Goal: Task Accomplishment & Management: Use online tool/utility

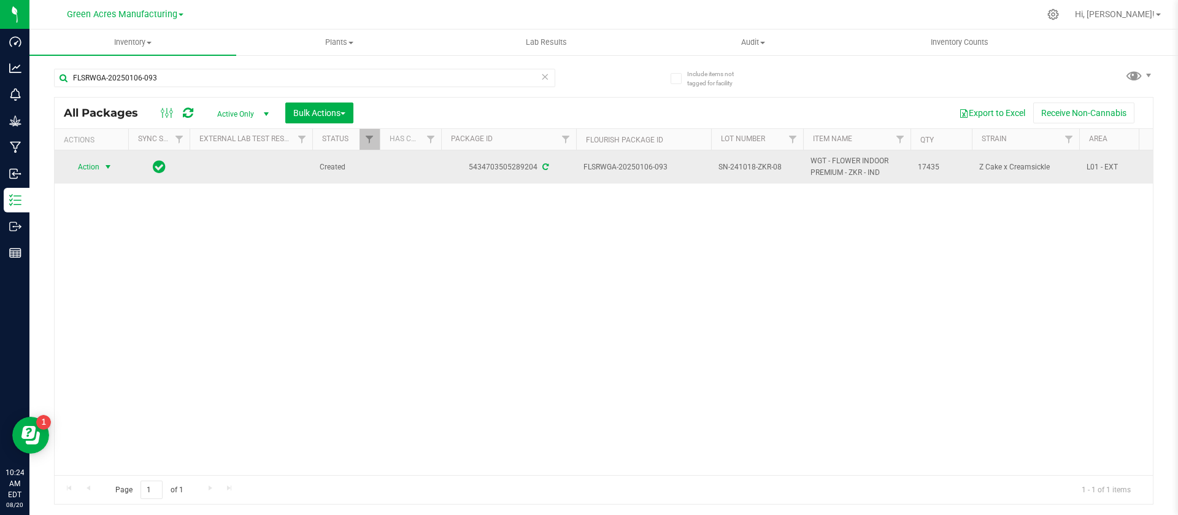
click at [98, 167] on span "Action" at bounding box center [83, 166] width 33 height 17
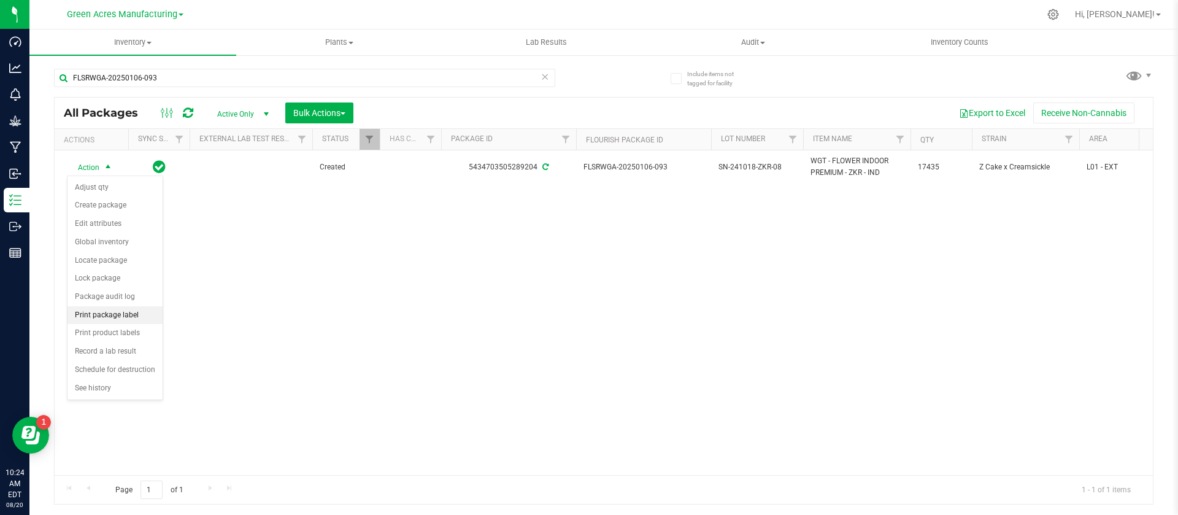
click at [124, 310] on li "Print package label" at bounding box center [114, 315] width 95 height 18
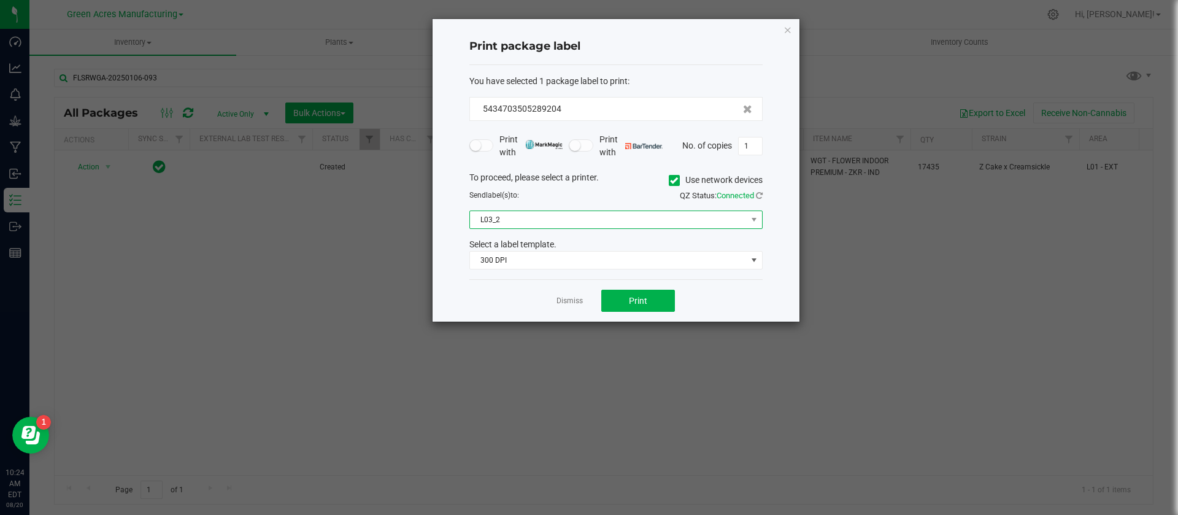
click at [599, 215] on span "L03_2" at bounding box center [608, 219] width 277 height 17
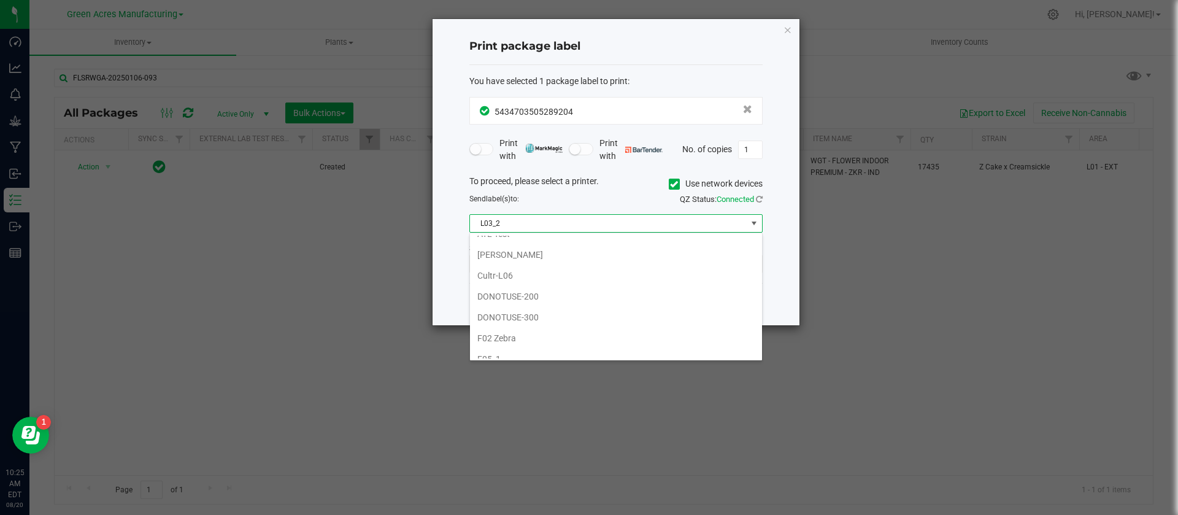
scroll to position [258, 0]
click at [536, 326] on li "F02 Zebra" at bounding box center [616, 322] width 292 height 21
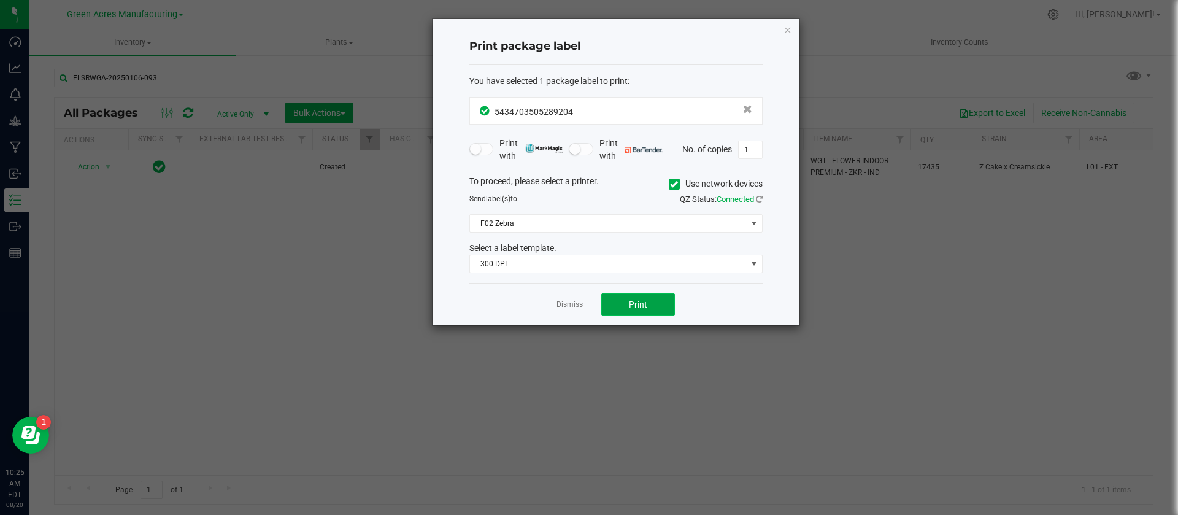
click at [615, 309] on button "Print" at bounding box center [638, 304] width 74 height 22
click at [628, 302] on button "Print" at bounding box center [638, 304] width 74 height 22
click at [605, 223] on span "F02 Zebra" at bounding box center [608, 223] width 277 height 17
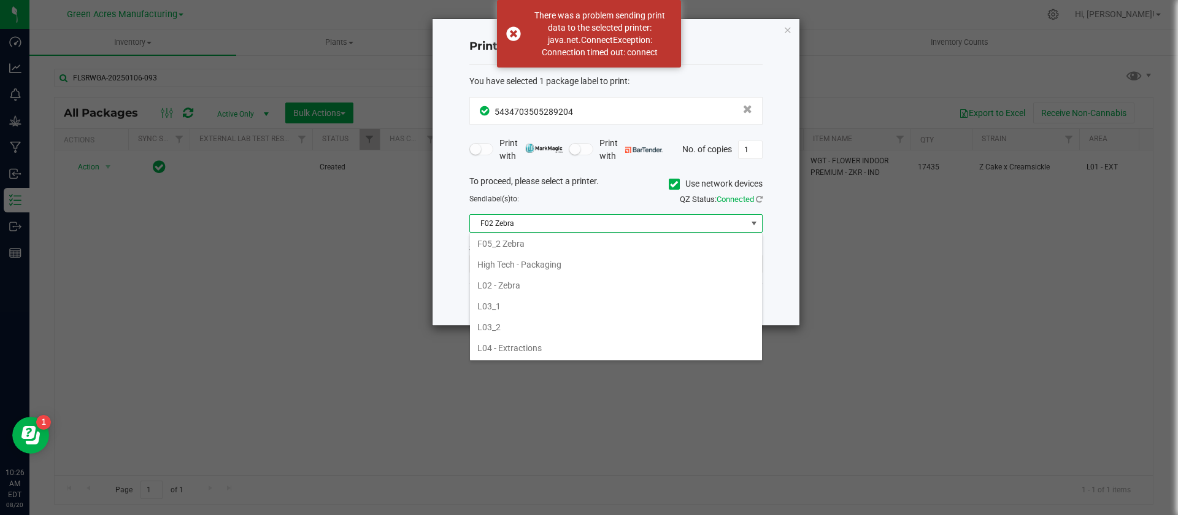
scroll to position [379, 0]
click at [489, 280] on li "L02 - Zebra" at bounding box center [616, 284] width 292 height 21
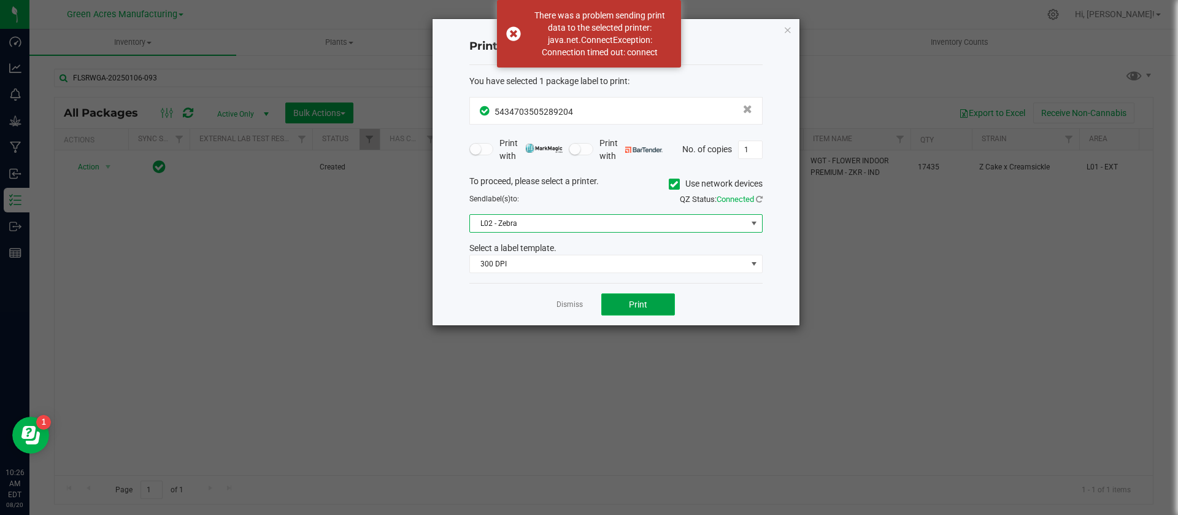
click at [640, 300] on span "Print" at bounding box center [638, 304] width 18 height 10
